Goal: Task Accomplishment & Management: Use online tool/utility

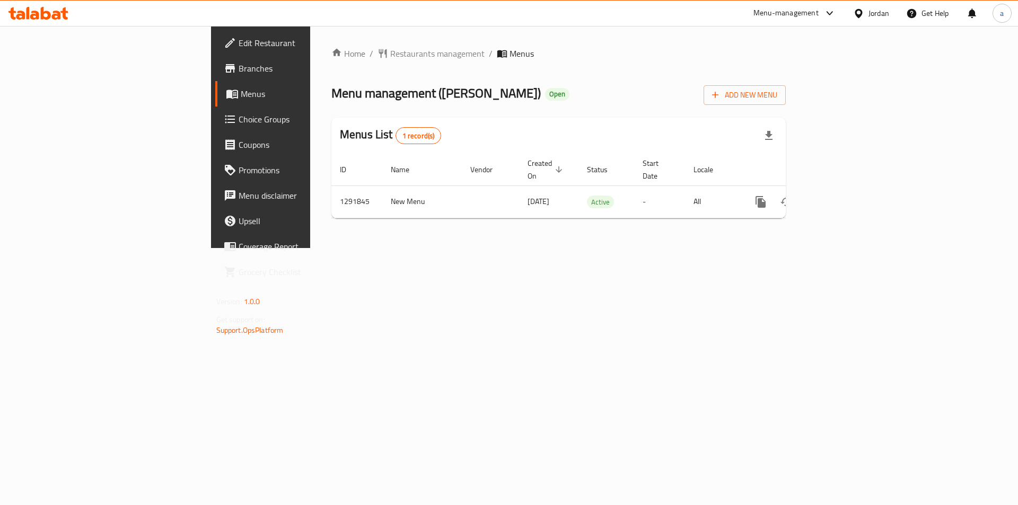
click at [239, 117] on span "Choice Groups" at bounding box center [306, 119] width 134 height 13
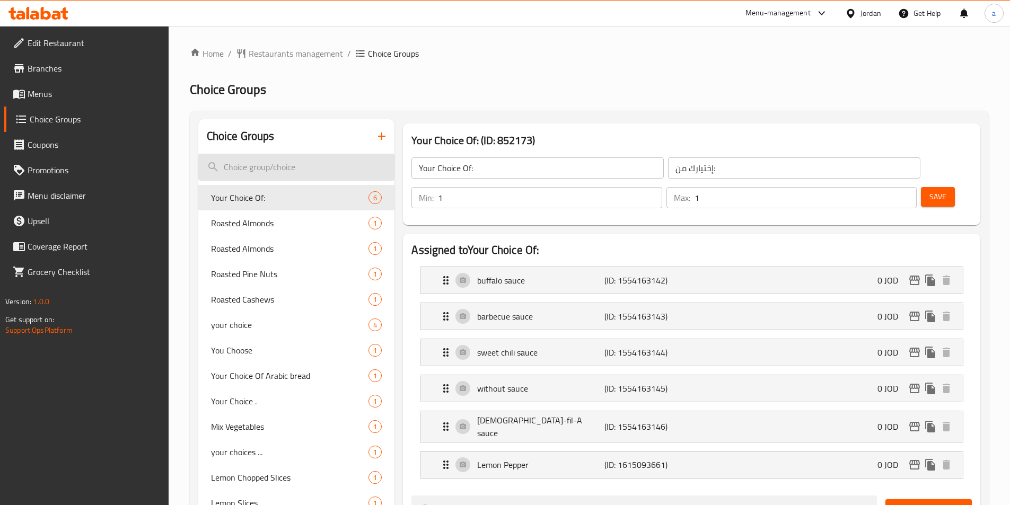
click at [292, 164] on input "search" at bounding box center [296, 167] width 197 height 27
paste input "Drink Soda"
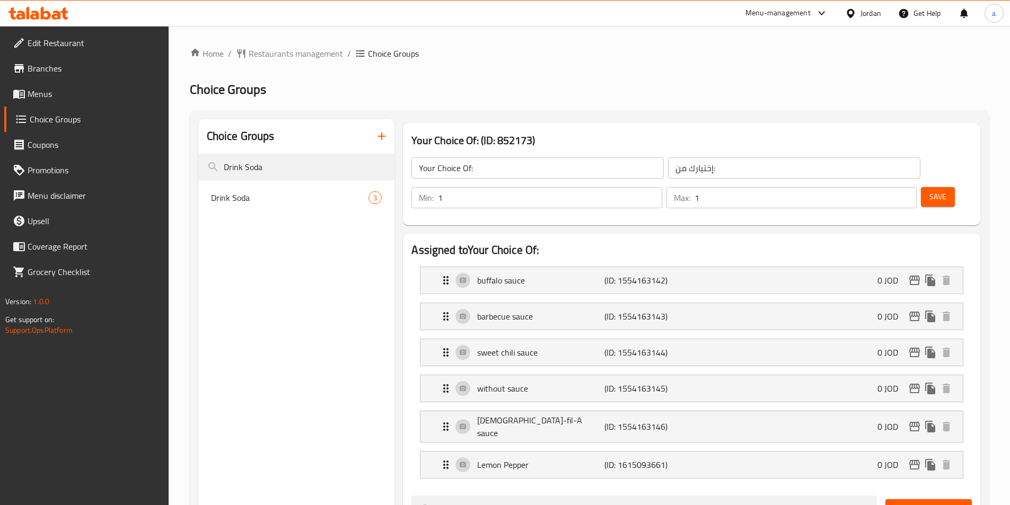
type input "Drink Soda"
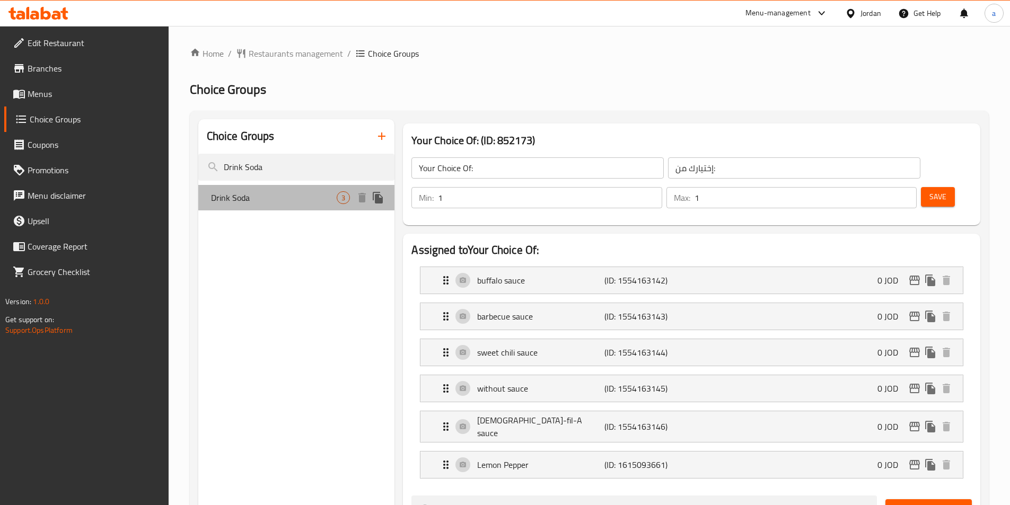
click at [274, 193] on span "Drink Soda" at bounding box center [274, 197] width 126 height 13
type input "Drink Soda"
type input "شرب الصودا"
type input "0"
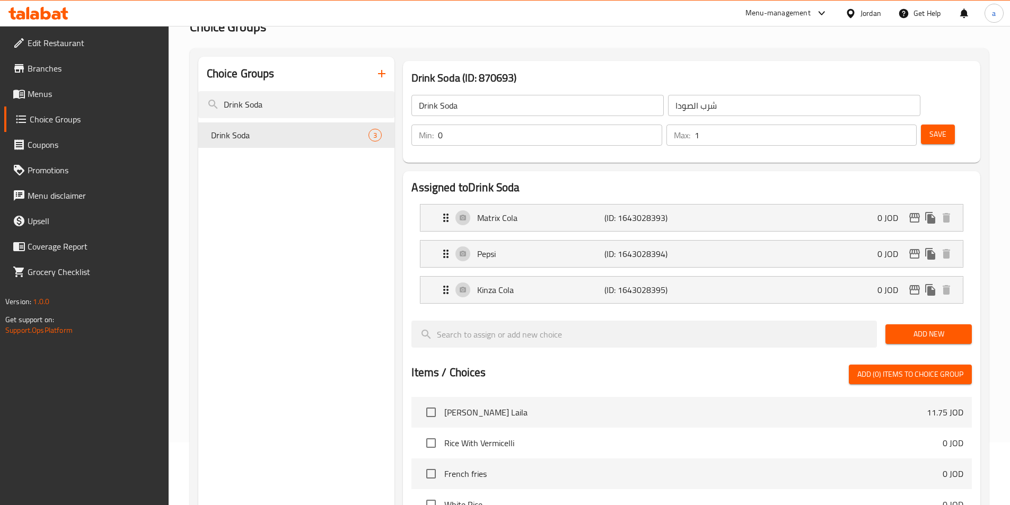
scroll to position [89, 0]
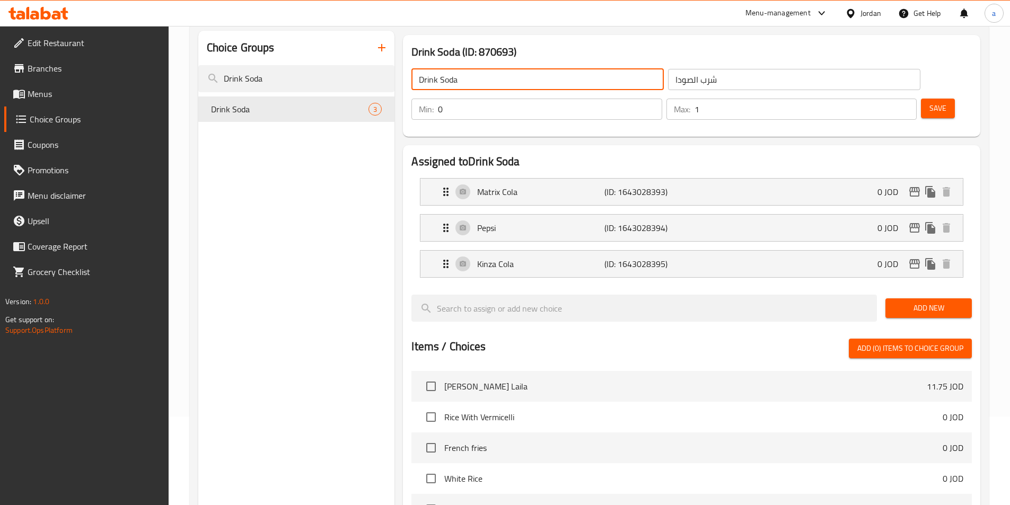
click at [479, 89] on input "Drink Soda" at bounding box center [538, 79] width 252 height 21
type input "Dri"
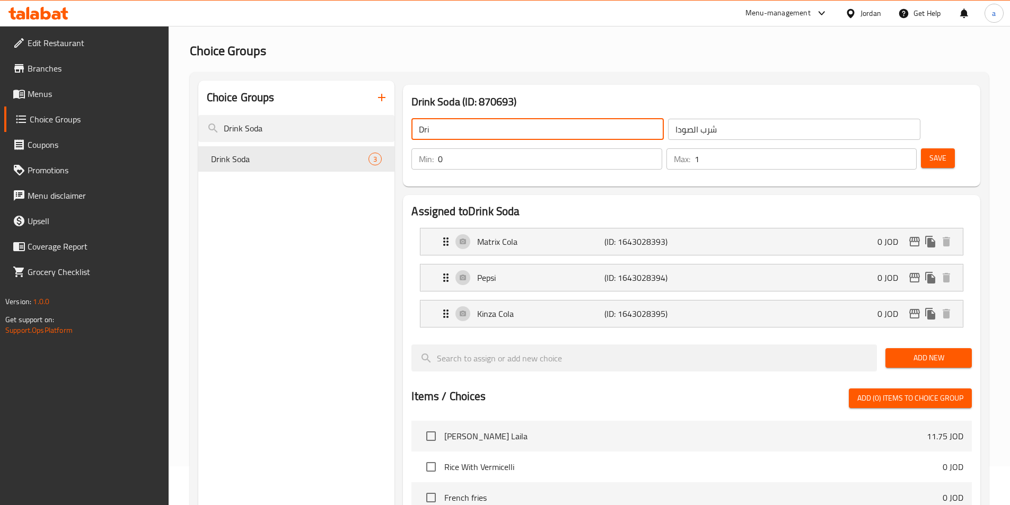
scroll to position [0, 0]
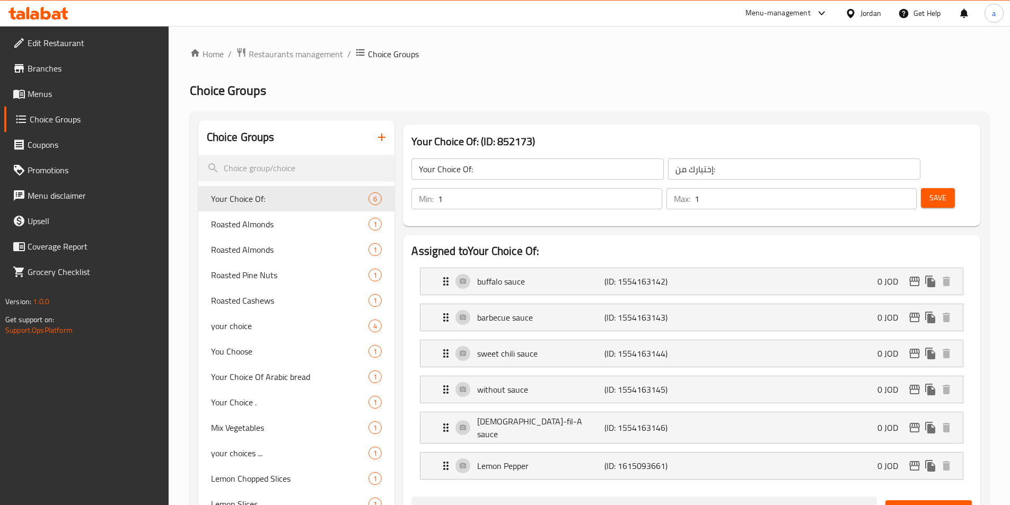
scroll to position [430, 0]
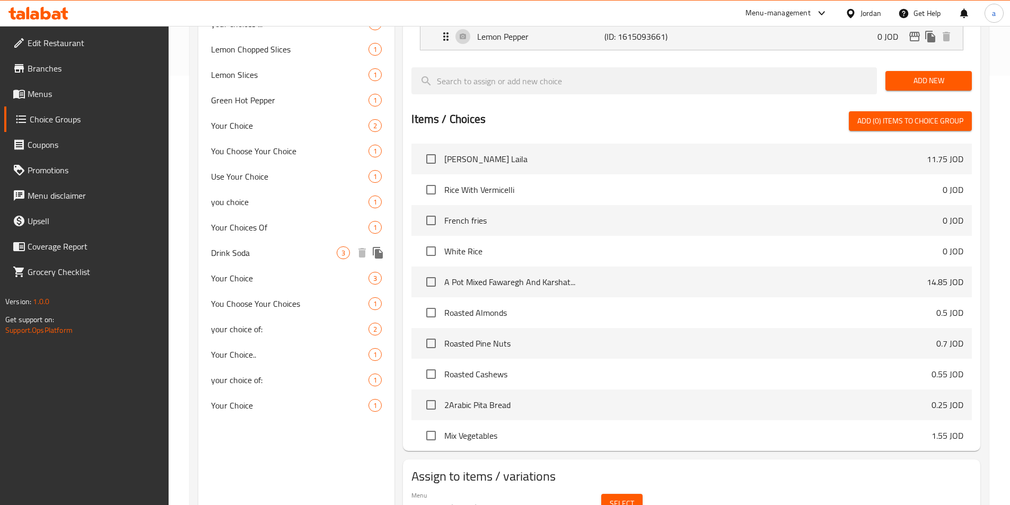
click at [280, 250] on span "Drink Soda" at bounding box center [274, 253] width 126 height 13
type input "Drink Soda"
type input "شرب الصودا"
type input "0"
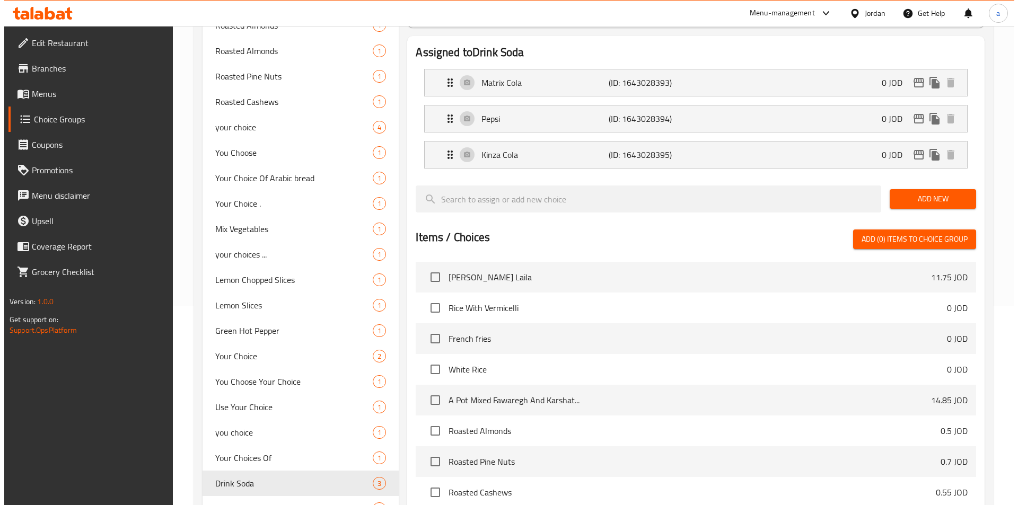
scroll to position [377, 0]
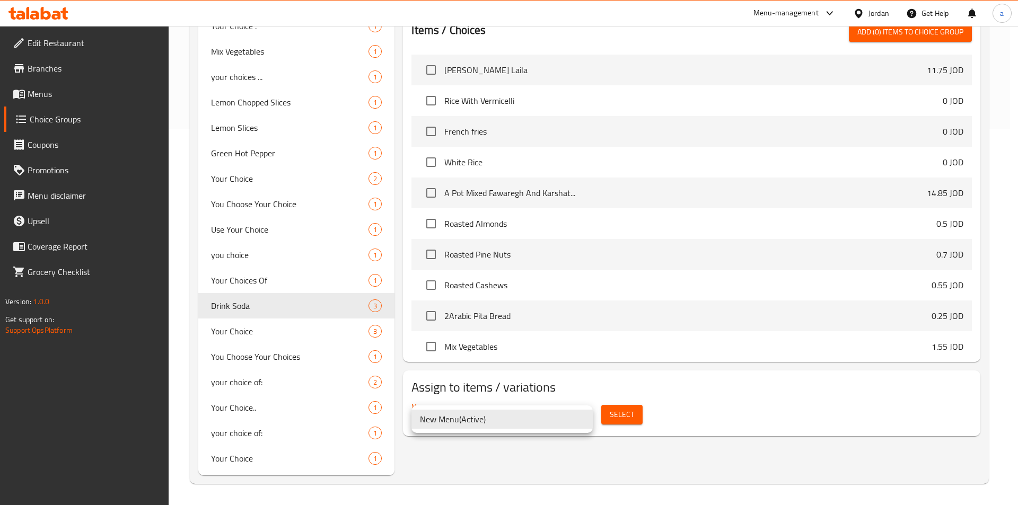
click at [724, 414] on div at bounding box center [509, 252] width 1018 height 505
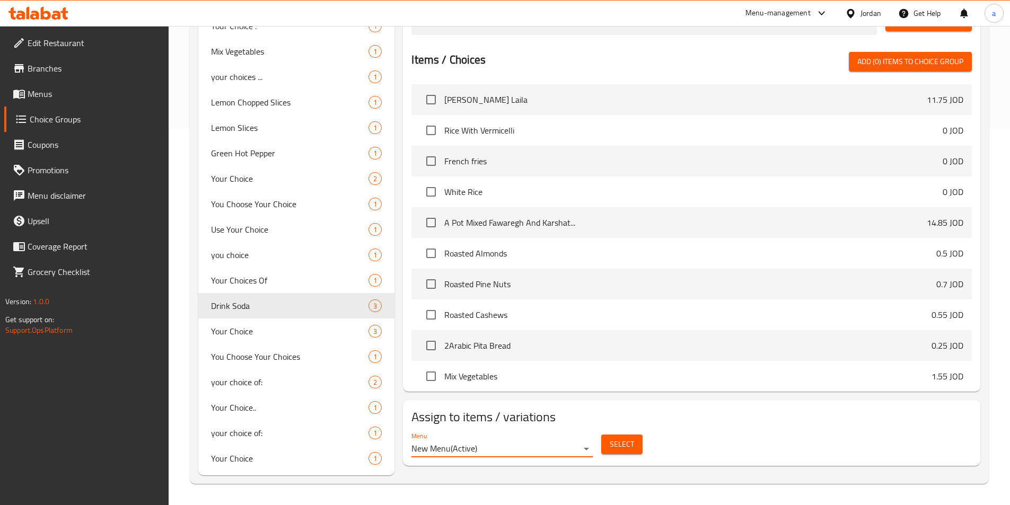
click at [623, 438] on span "Select" at bounding box center [622, 444] width 24 height 13
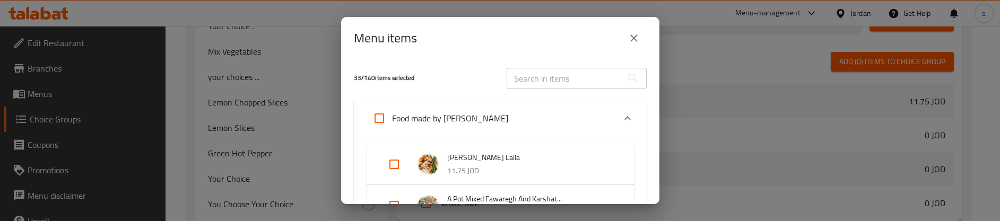
click at [643, 39] on button "close" at bounding box center [633, 37] width 25 height 25
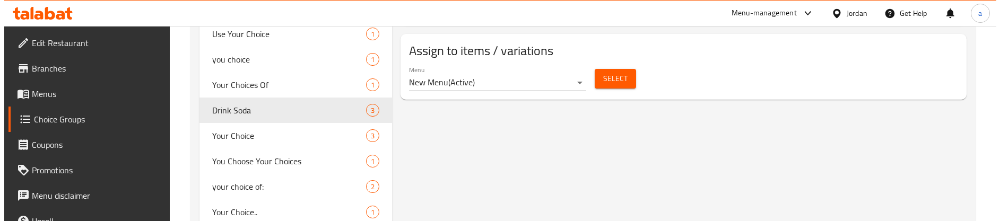
scroll to position [484, 0]
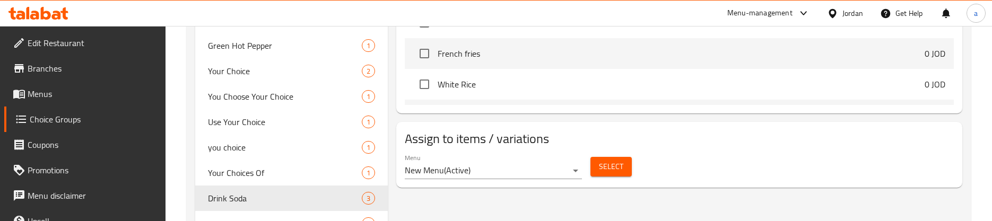
click at [616, 164] on span "Select" at bounding box center [611, 166] width 24 height 13
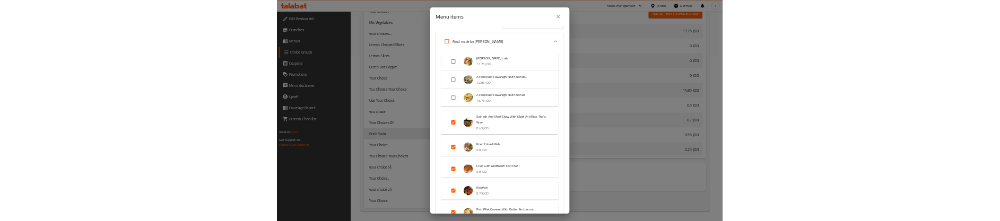
scroll to position [0, 0]
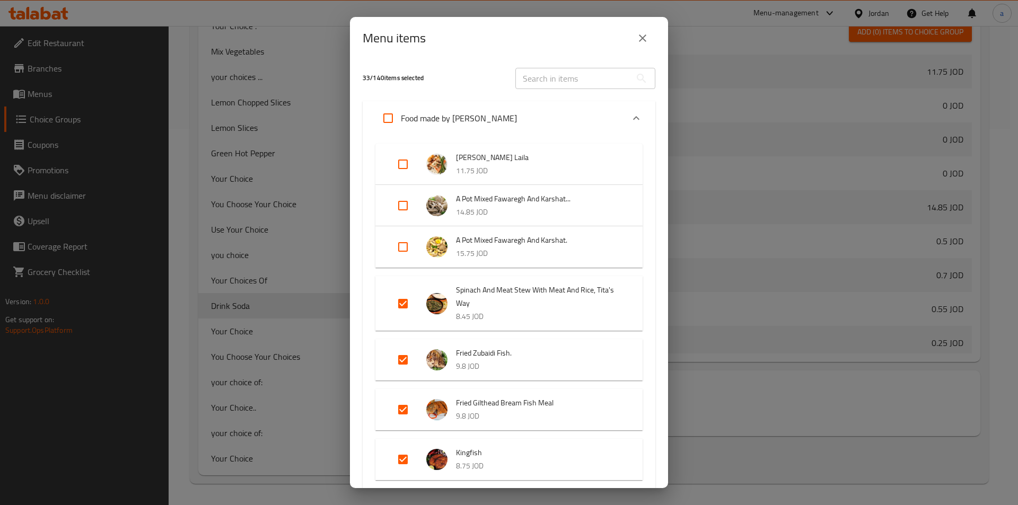
click at [515, 43] on div "Menu items" at bounding box center [509, 37] width 293 height 25
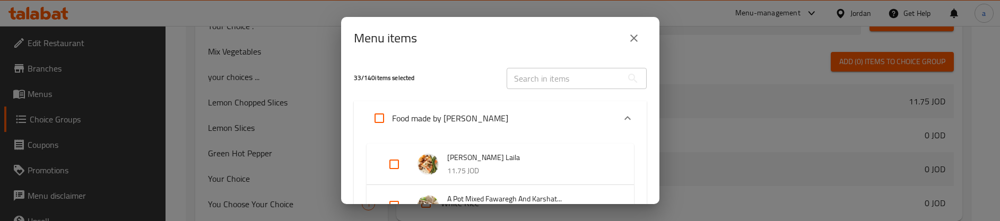
click at [705, 131] on div "Menu items 33 / 140 items selected ​ Food made by Tita [PERSON_NAME] [PERSON_NA…" at bounding box center [500, 110] width 1000 height 221
drag, startPoint x: 618, startPoint y: 29, endPoint x: 623, endPoint y: 31, distance: 5.9
click at [618, 29] on div "Menu items" at bounding box center [500, 37] width 293 height 25
click at [628, 38] on icon "close" at bounding box center [633, 38] width 13 height 13
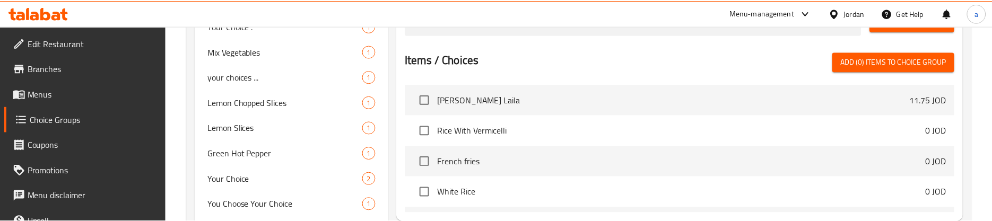
scroll to position [540, 0]
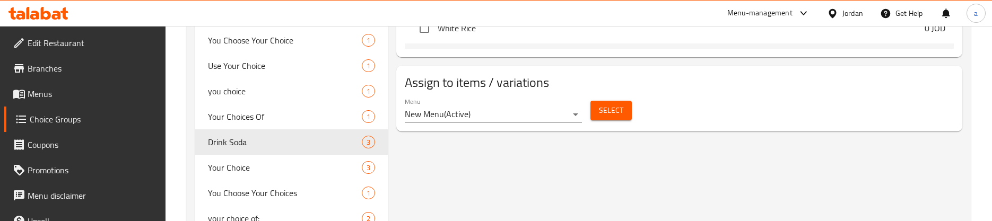
click at [672, 75] on h2 "Assign to items / variations" at bounding box center [679, 82] width 549 height 17
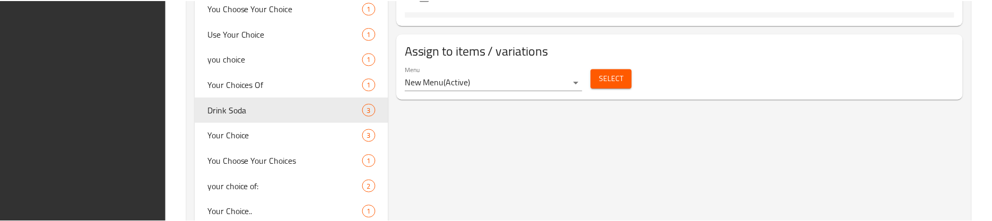
scroll to position [661, 0]
